Goal: Task Accomplishment & Management: Manage account settings

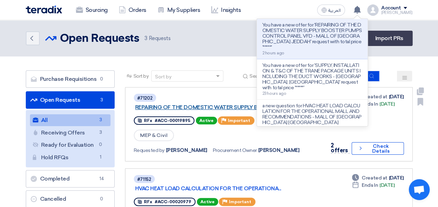
click at [226, 109] on link "REPAIRING OF THE DOMESTIC WATER SUPPLY BOOSTE..." at bounding box center [222, 107] width 174 height 6
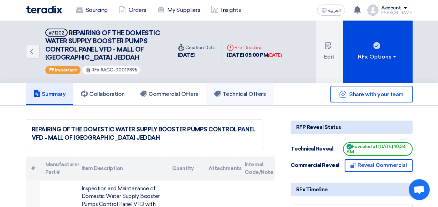
click at [230, 96] on h5 "Technical Offers" at bounding box center [240, 94] width 52 height 7
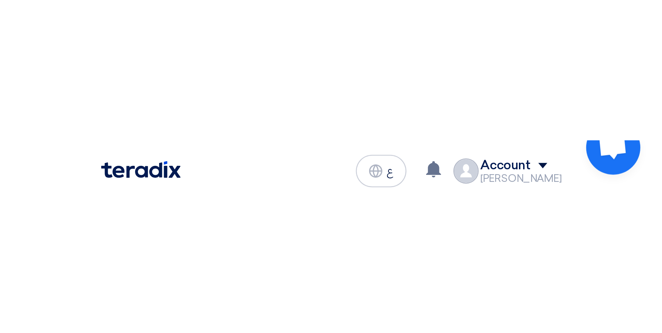
scroll to position [53, 0]
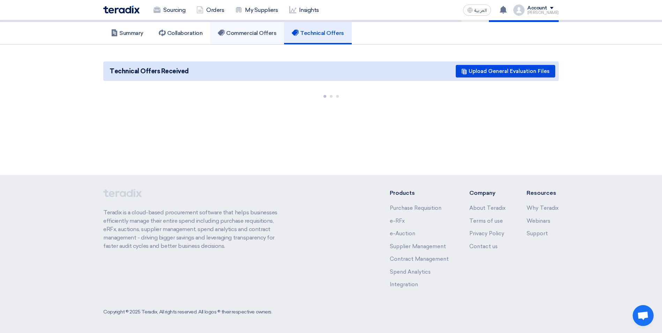
click at [260, 32] on h5 "Commercial Offers" at bounding box center [247, 33] width 59 height 7
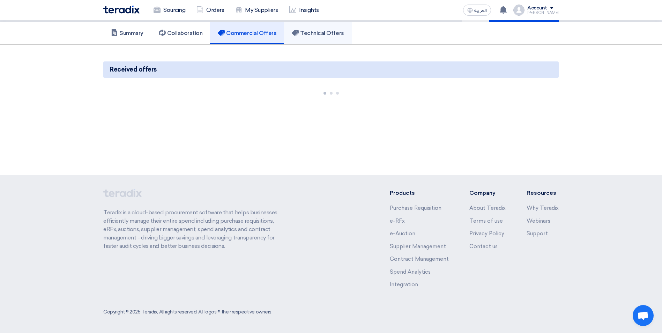
click at [318, 33] on h5 "Technical Offers" at bounding box center [318, 33] width 52 height 7
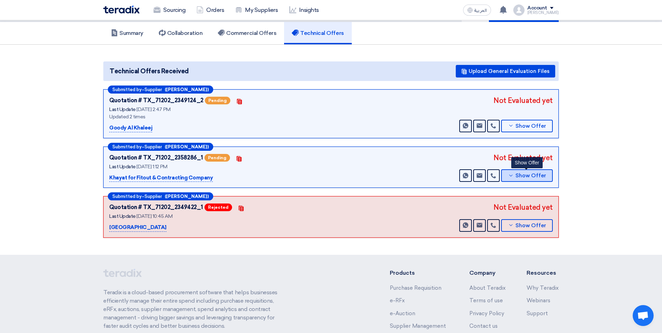
click at [438, 175] on span "Show Offer" at bounding box center [530, 175] width 31 height 5
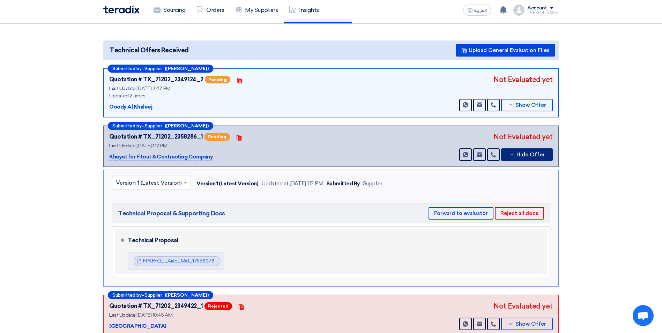
scroll to position [157, 0]
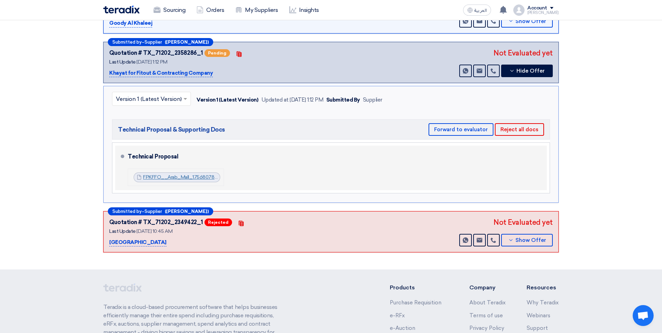
click at [190, 180] on link "FPKFFO__Arab_Mall_1756807887693.pdf" at bounding box center [190, 177] width 95 height 6
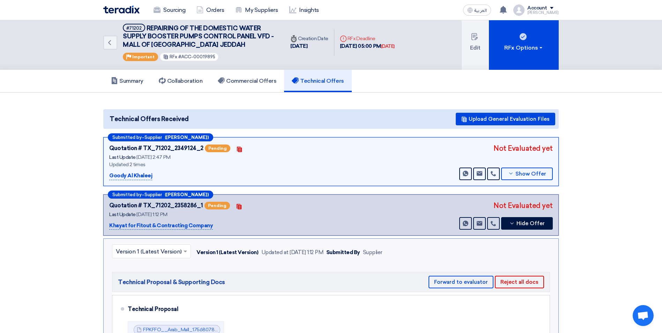
scroll to position [0, 0]
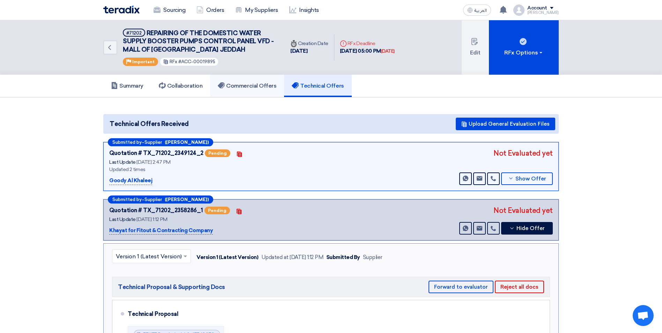
click at [260, 88] on h5 "Commercial Offers" at bounding box center [247, 85] width 59 height 7
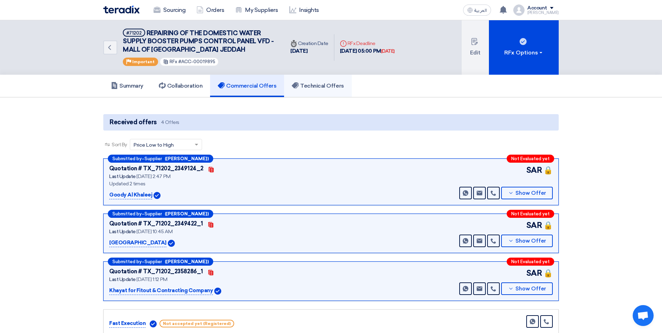
click at [330, 85] on h5 "Technical Offers" at bounding box center [318, 85] width 52 height 7
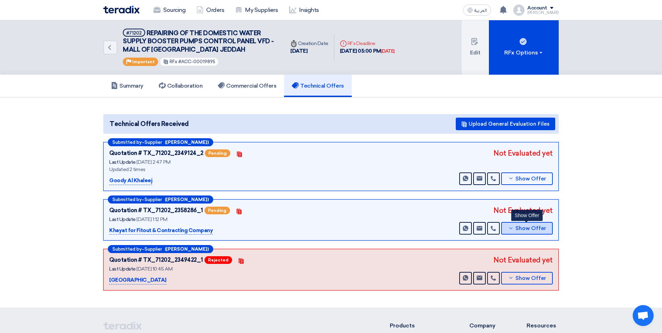
click at [438, 207] on use at bounding box center [510, 228] width 3 height 2
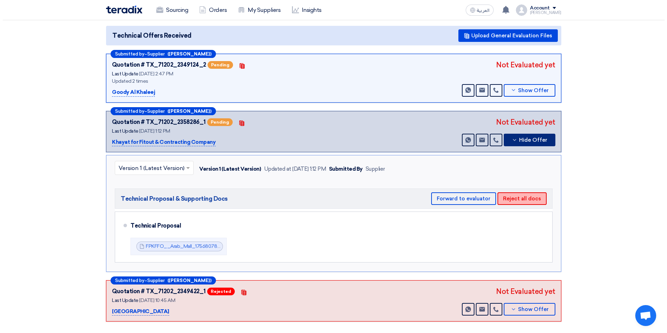
scroll to position [105, 0]
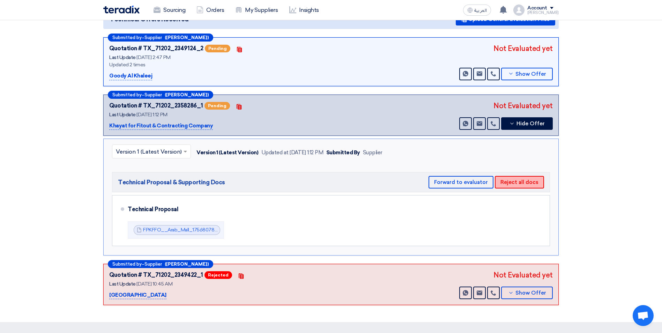
click at [438, 182] on button "Reject all docs" at bounding box center [519, 182] width 49 height 13
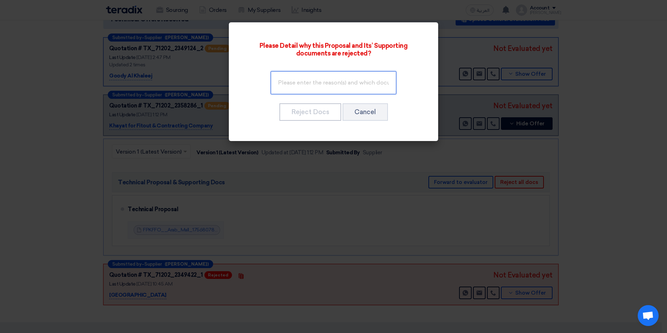
click at [307, 80] on input "text" at bounding box center [334, 82] width 126 height 23
type input "Remove the commercial parts from the technical"
click at [350, 85] on input "Remove the commercial parts from the technical" at bounding box center [334, 82] width 126 height 23
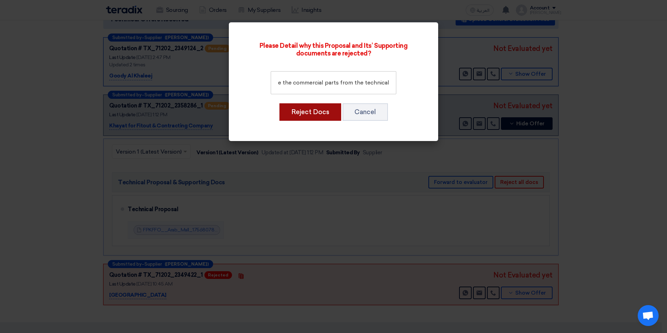
click at [295, 112] on button "Reject Docs" at bounding box center [310, 111] width 62 height 17
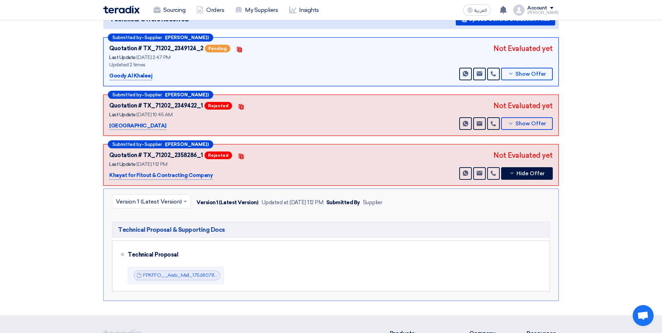
scroll to position [0, 0]
